Goal: Task Accomplishment & Management: Manage account settings

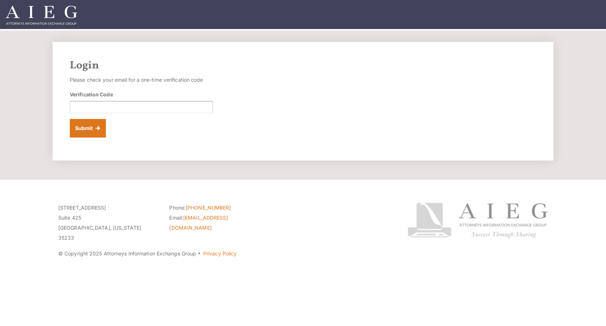
click at [562, 108] on section "Login Please check your email for a one-time verification code Verification Cod…" at bounding box center [303, 104] width 606 height 149
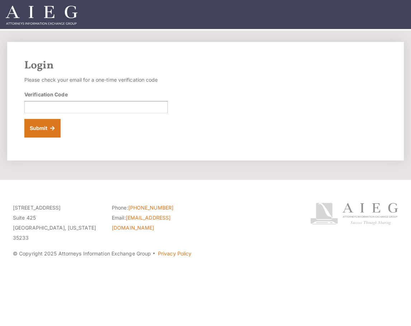
click at [308, 237] on link at bounding box center [353, 230] width 99 height 79
click at [86, 108] on input "Verification Code" at bounding box center [95, 107] width 143 height 12
click at [308, 151] on div "Login Please check your email for a one-time verification code Verification Cod…" at bounding box center [205, 101] width 396 height 118
click at [86, 108] on input "Verification Code" at bounding box center [95, 107] width 143 height 12
click at [305, 148] on div "Login Please check your email for a one-time verification code Verification Cod…" at bounding box center [205, 101] width 396 height 118
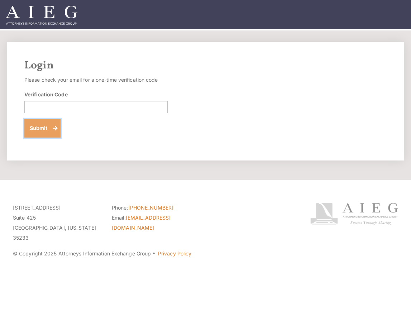
click at [46, 130] on button "Submit" at bounding box center [42, 128] width 36 height 19
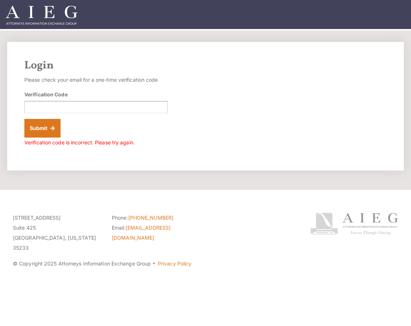
click at [69, 6] on img at bounding box center [42, 15] width 72 height 19
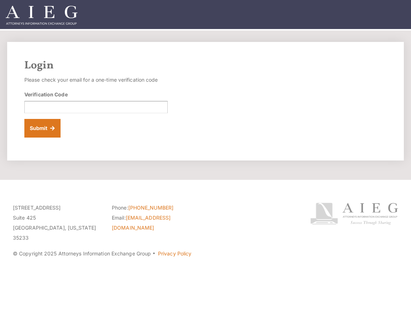
click at [45, 5] on link at bounding box center [41, 15] width 83 height 30
